Goal: Information Seeking & Learning: Check status

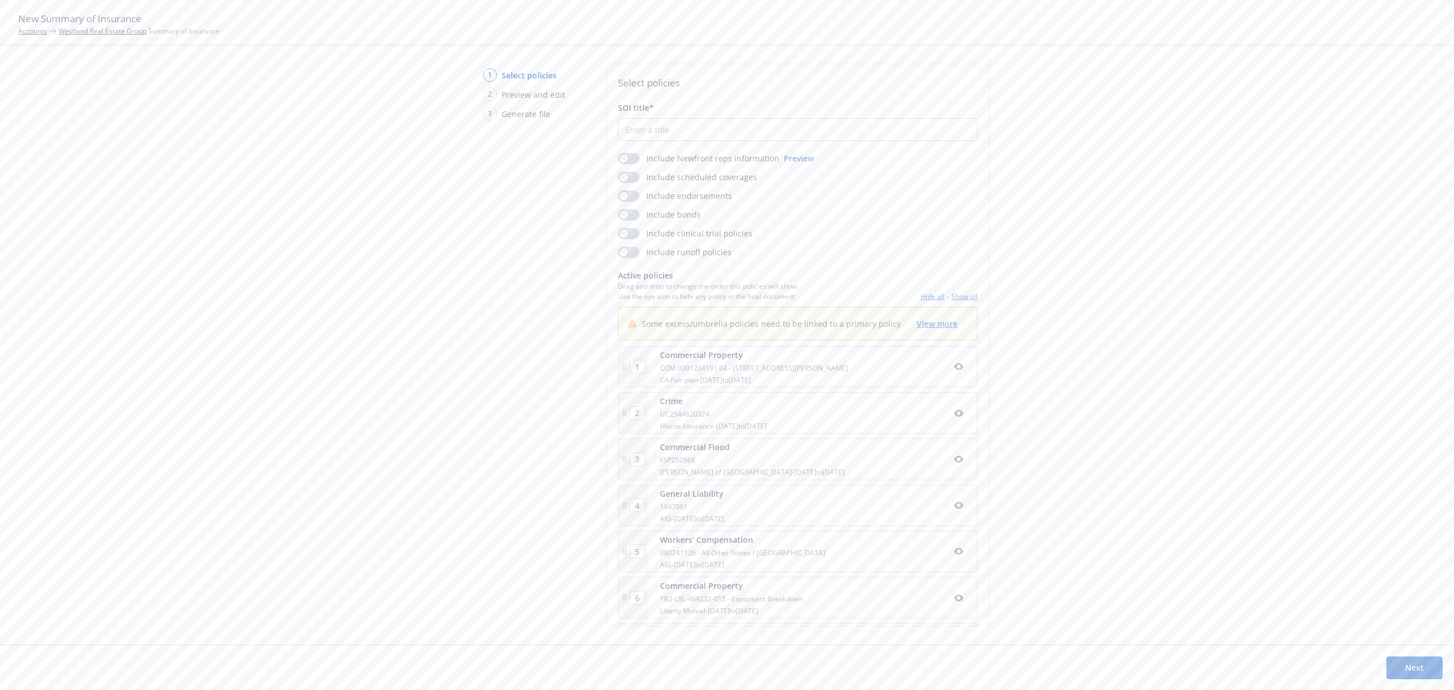
click at [76, 35] on link "Westland Real Estate Group" at bounding box center [103, 31] width 88 height 10
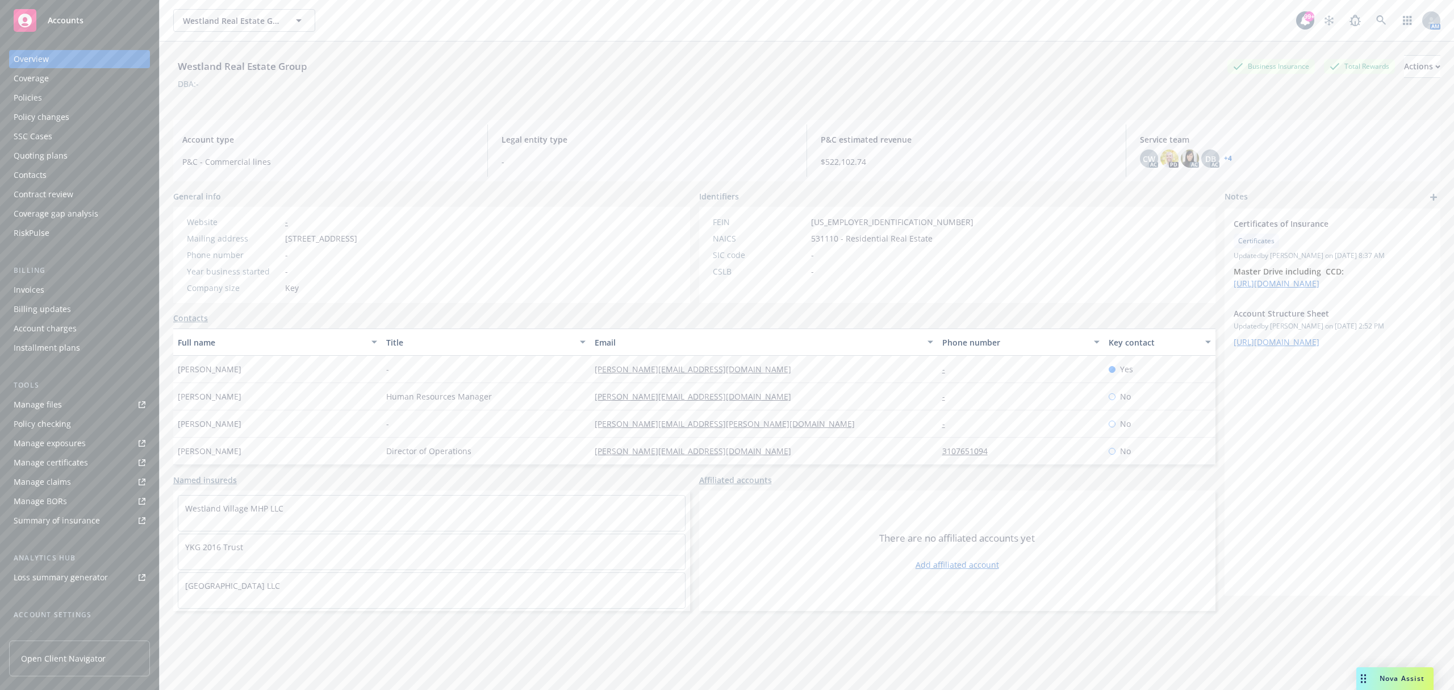
click at [99, 98] on div "Policies" at bounding box center [80, 98] width 132 height 18
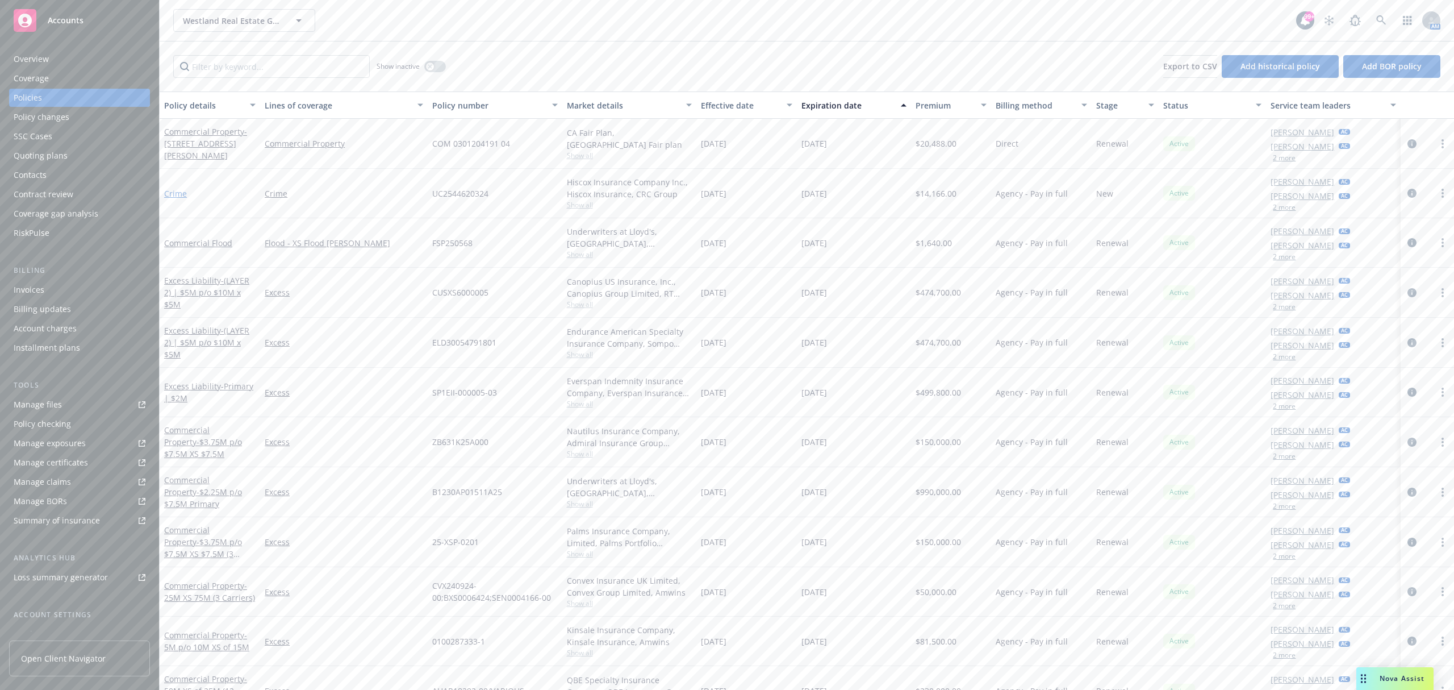
click at [180, 194] on link "Crime" at bounding box center [175, 193] width 23 height 11
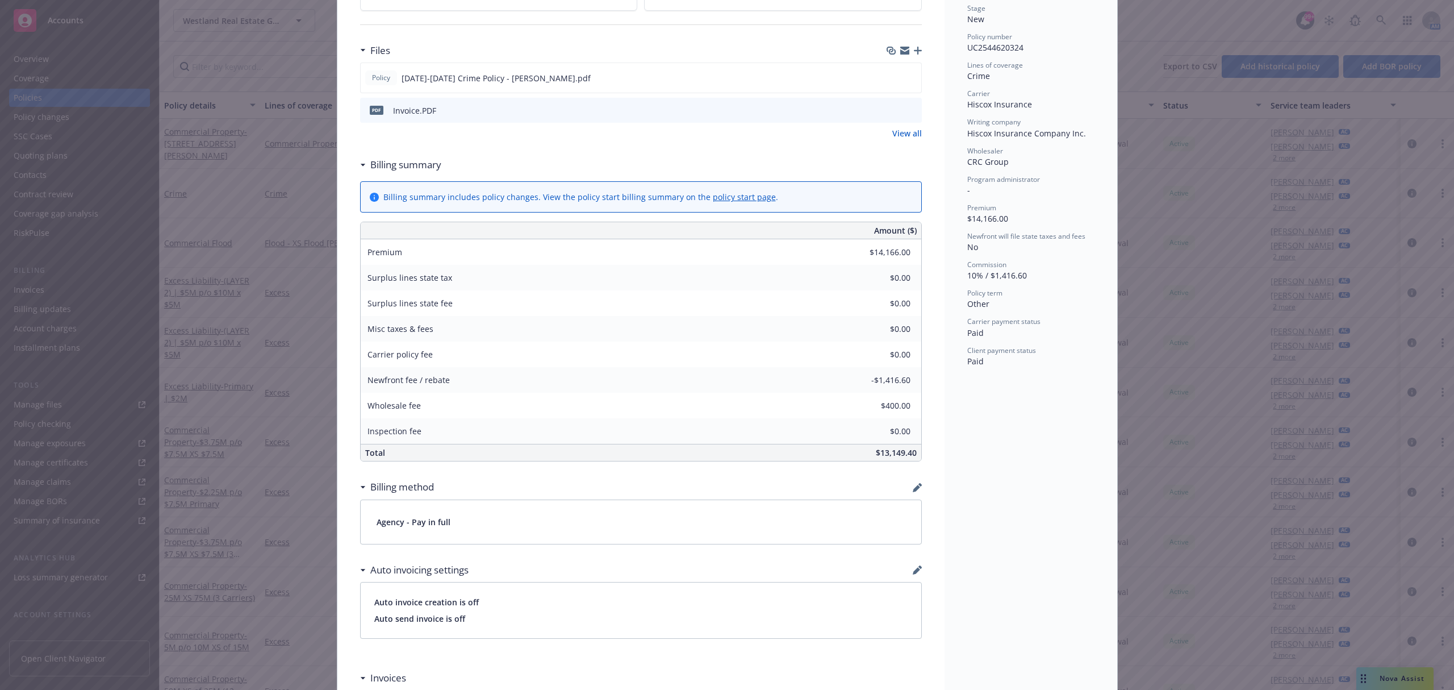
scroll to position [227, 0]
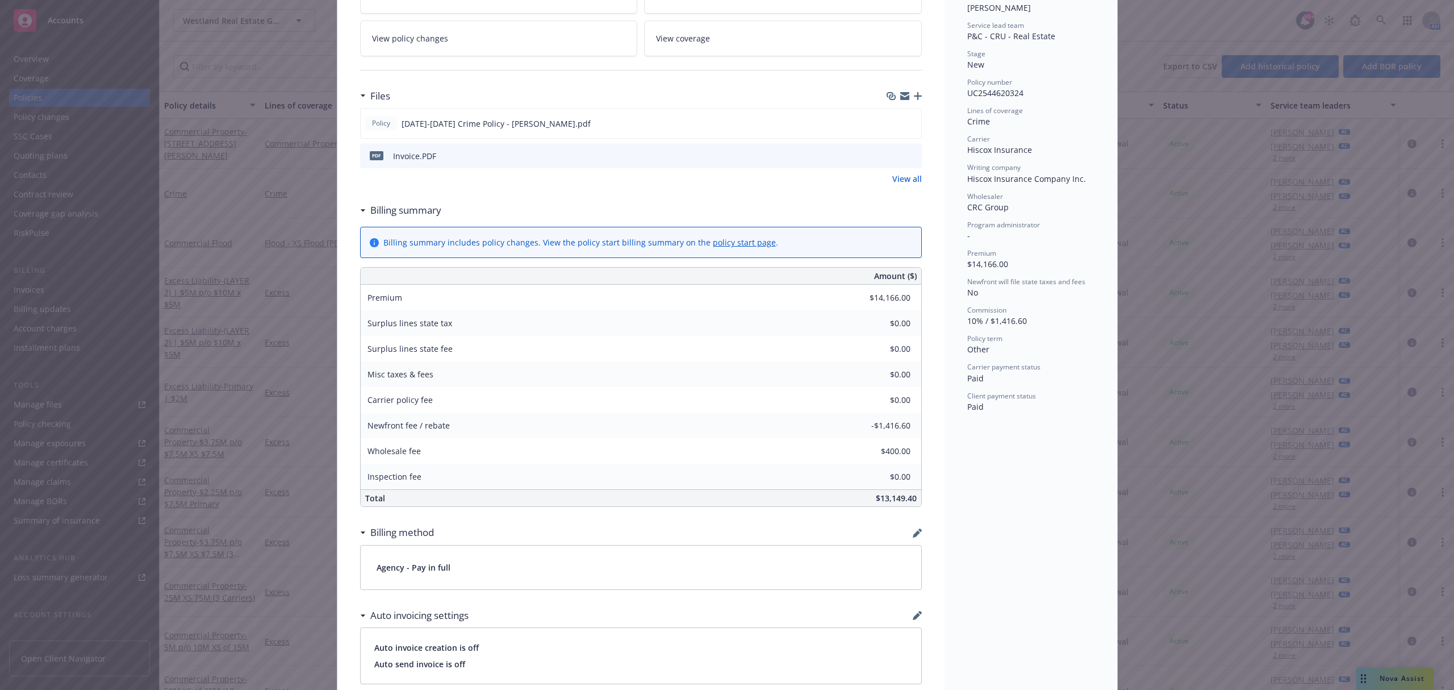
click at [203, 290] on div "Policy Crime Add internal notes here... View claims View scheduled items View p…" at bounding box center [727, 345] width 1454 height 690
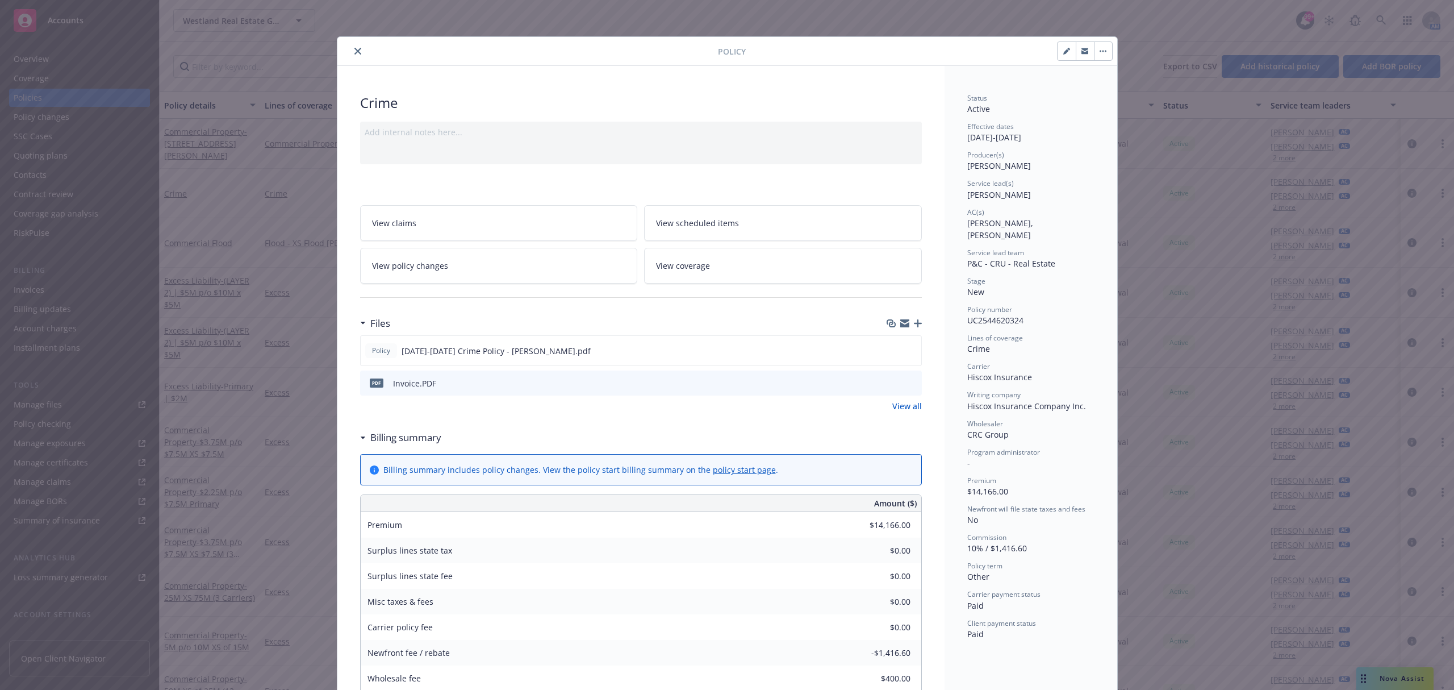
click at [354, 53] on icon "close" at bounding box center [357, 51] width 7 height 7
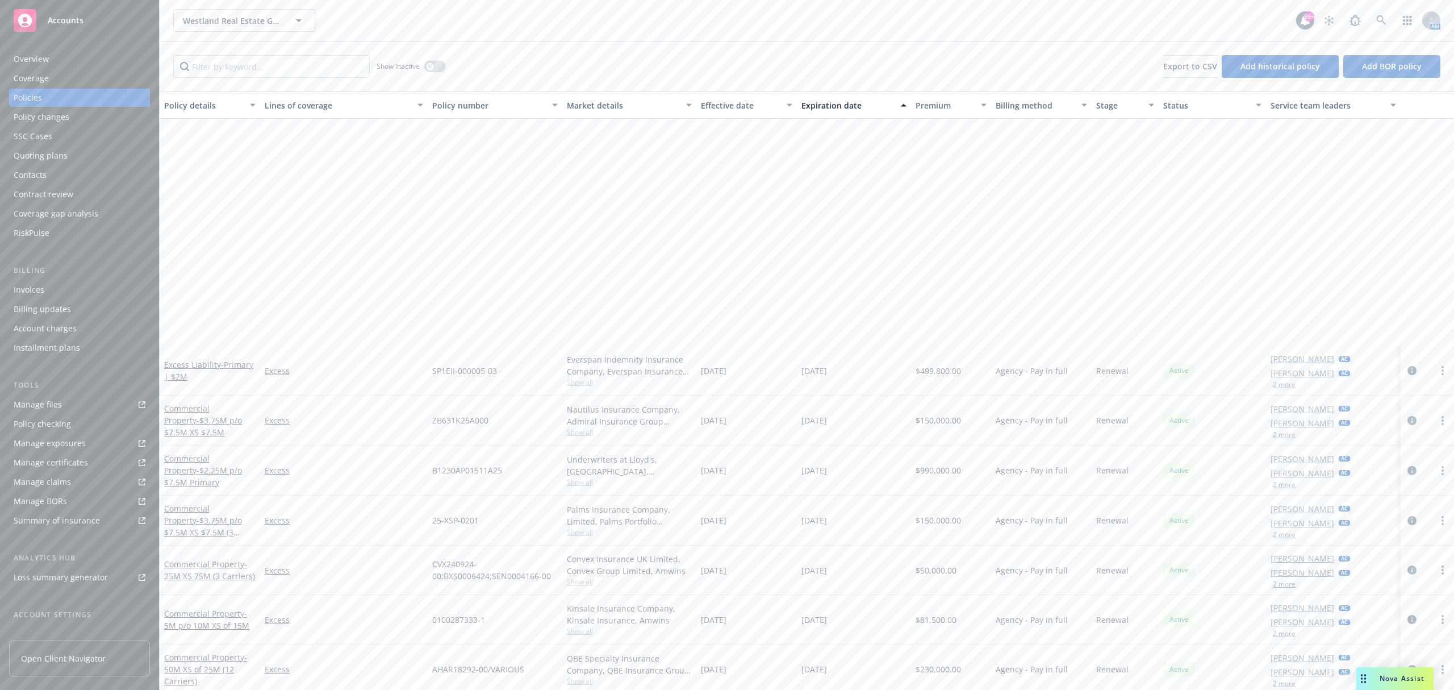
scroll to position [530, 0]
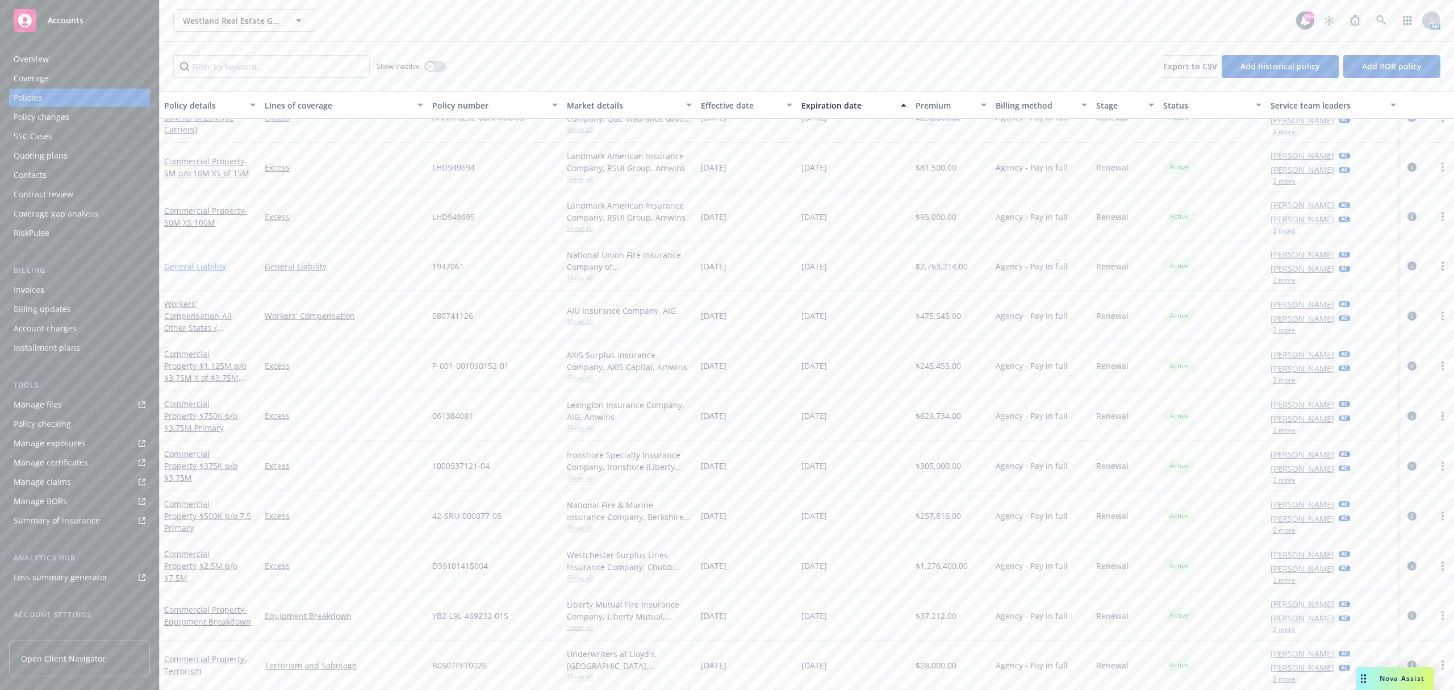
click at [200, 264] on link "General Liability" at bounding box center [195, 266] width 62 height 11
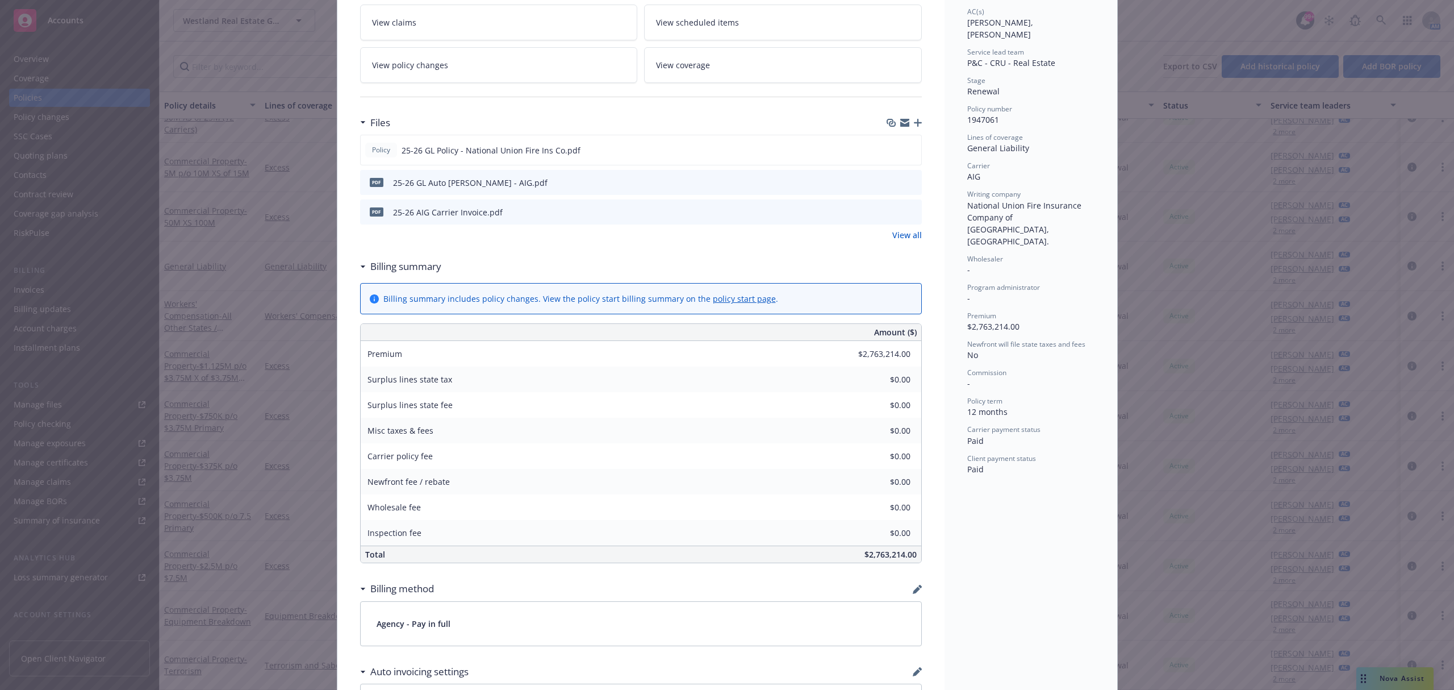
scroll to position [227, 0]
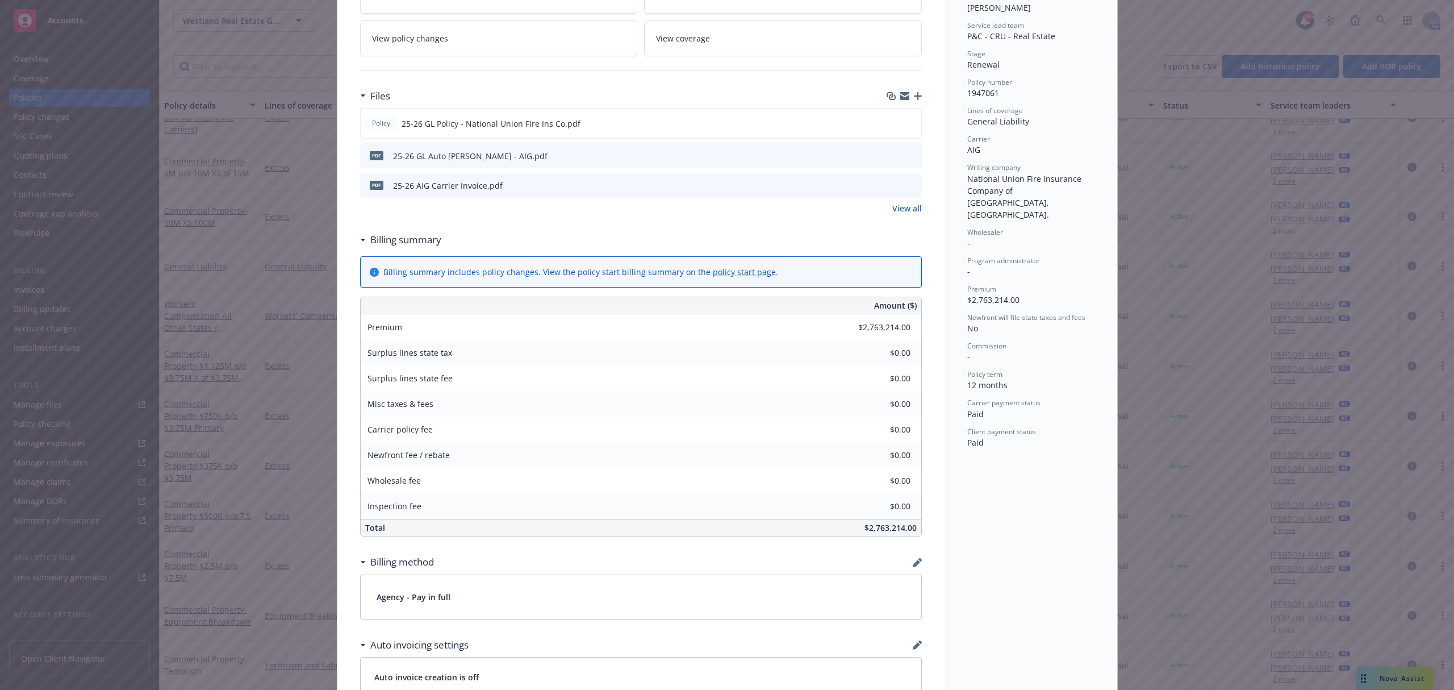
click at [907, 182] on icon "preview file" at bounding box center [911, 185] width 10 height 8
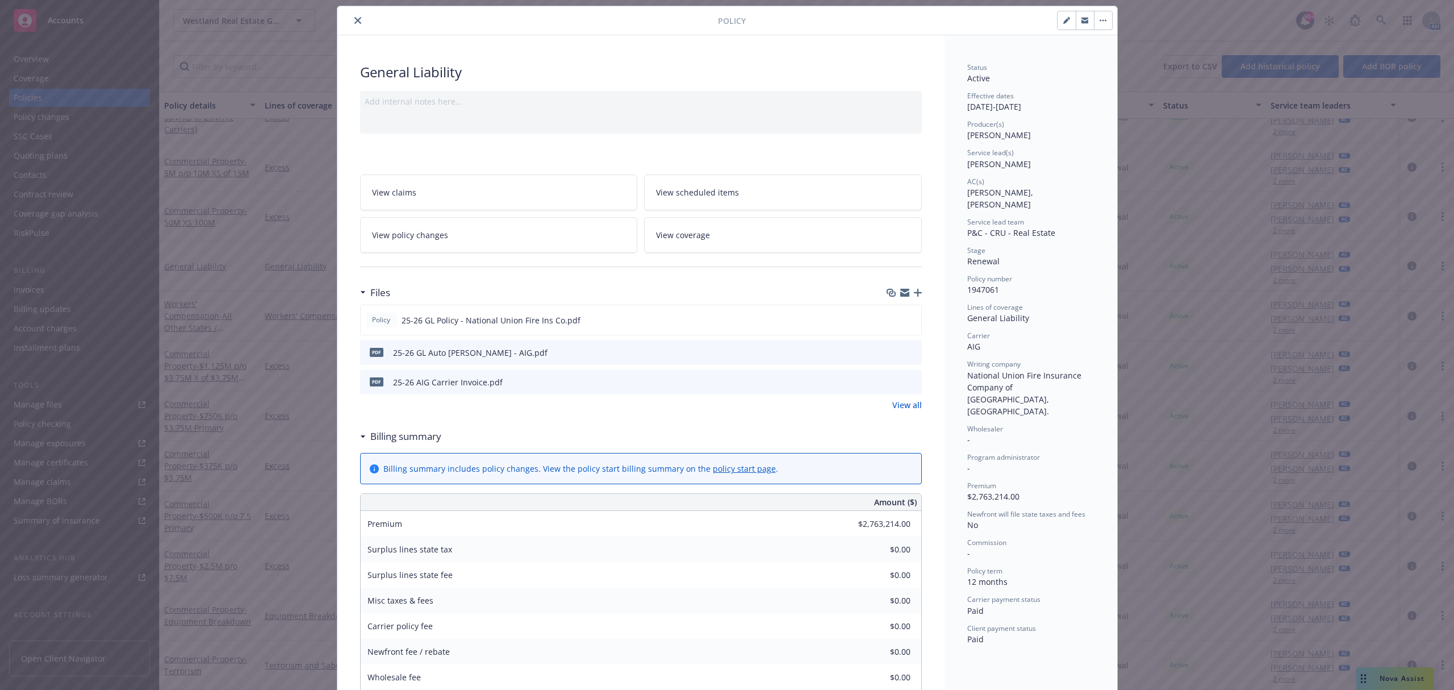
scroll to position [0, 0]
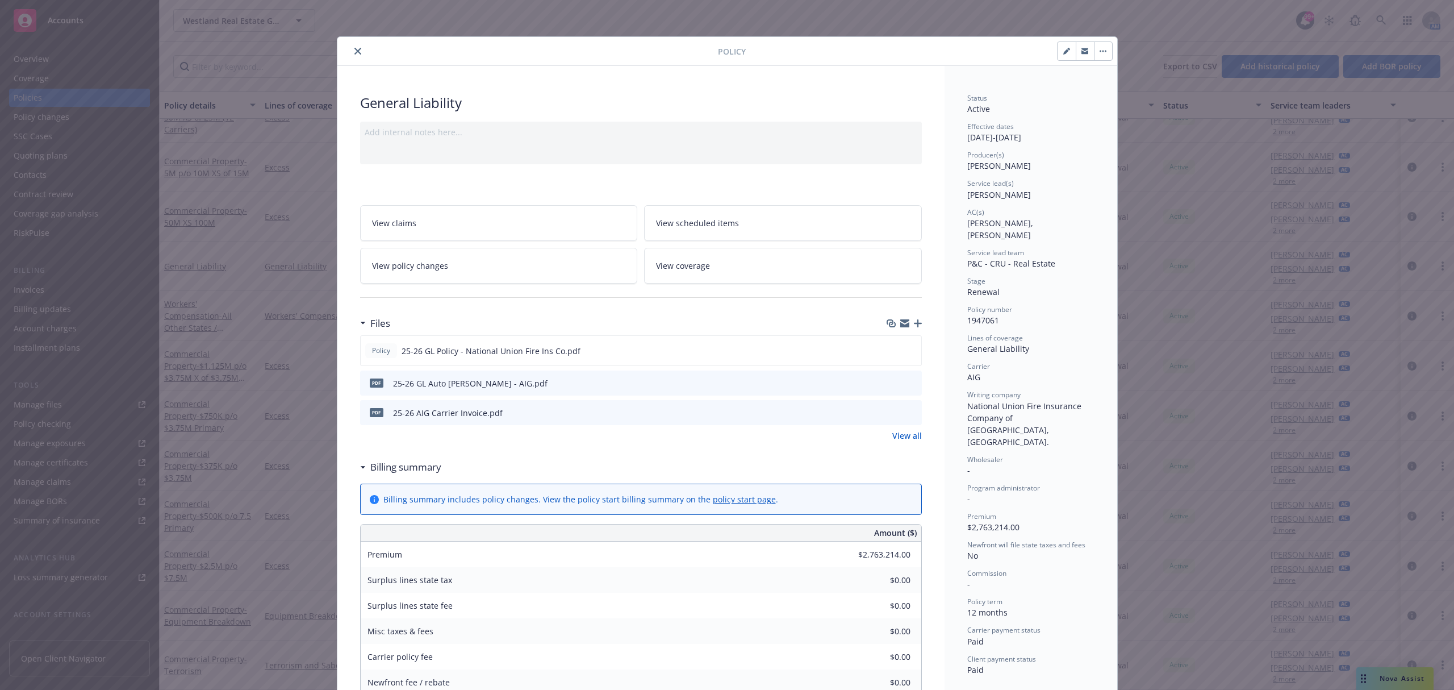
drag, startPoint x: 353, startPoint y: 52, endPoint x: 347, endPoint y: 58, distance: 8.4
click at [354, 52] on icon "close" at bounding box center [357, 51] width 7 height 7
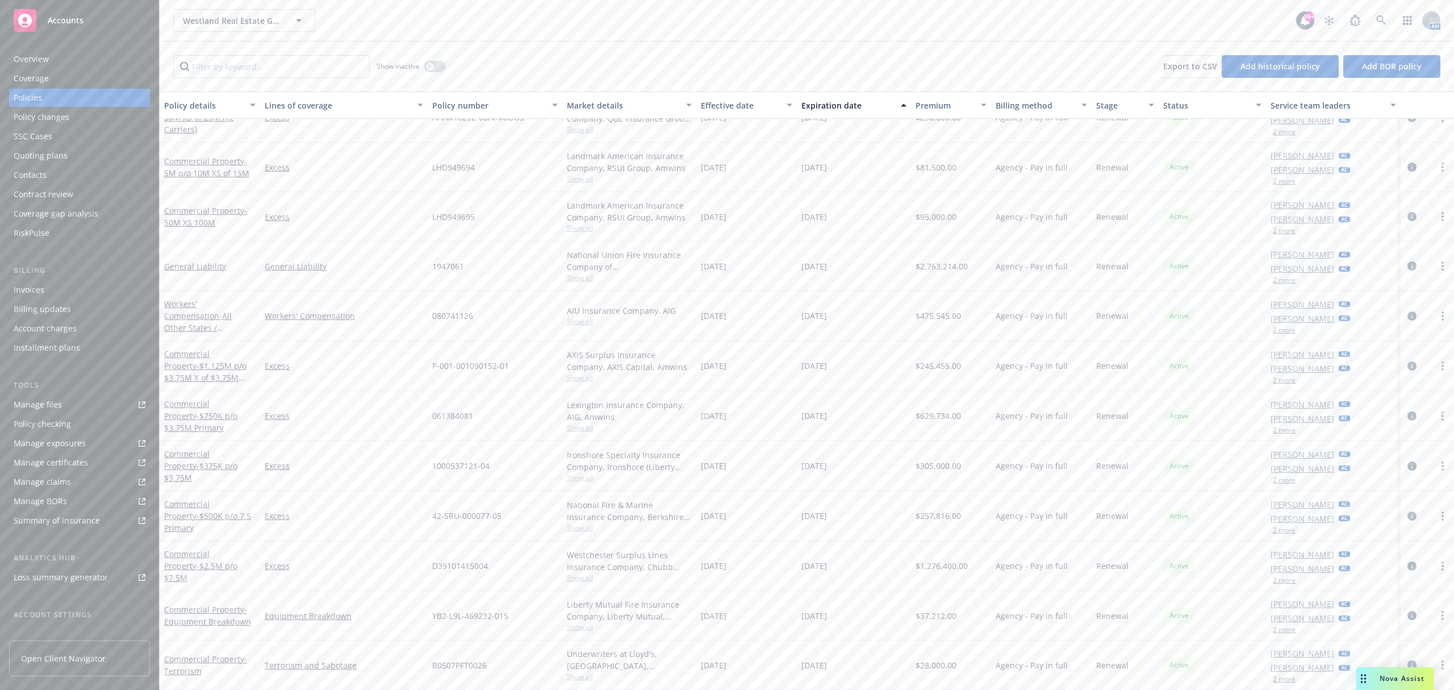
click at [66, 331] on div "Account charges" at bounding box center [45, 328] width 63 height 18
